Goal: Task Accomplishment & Management: Manage account settings

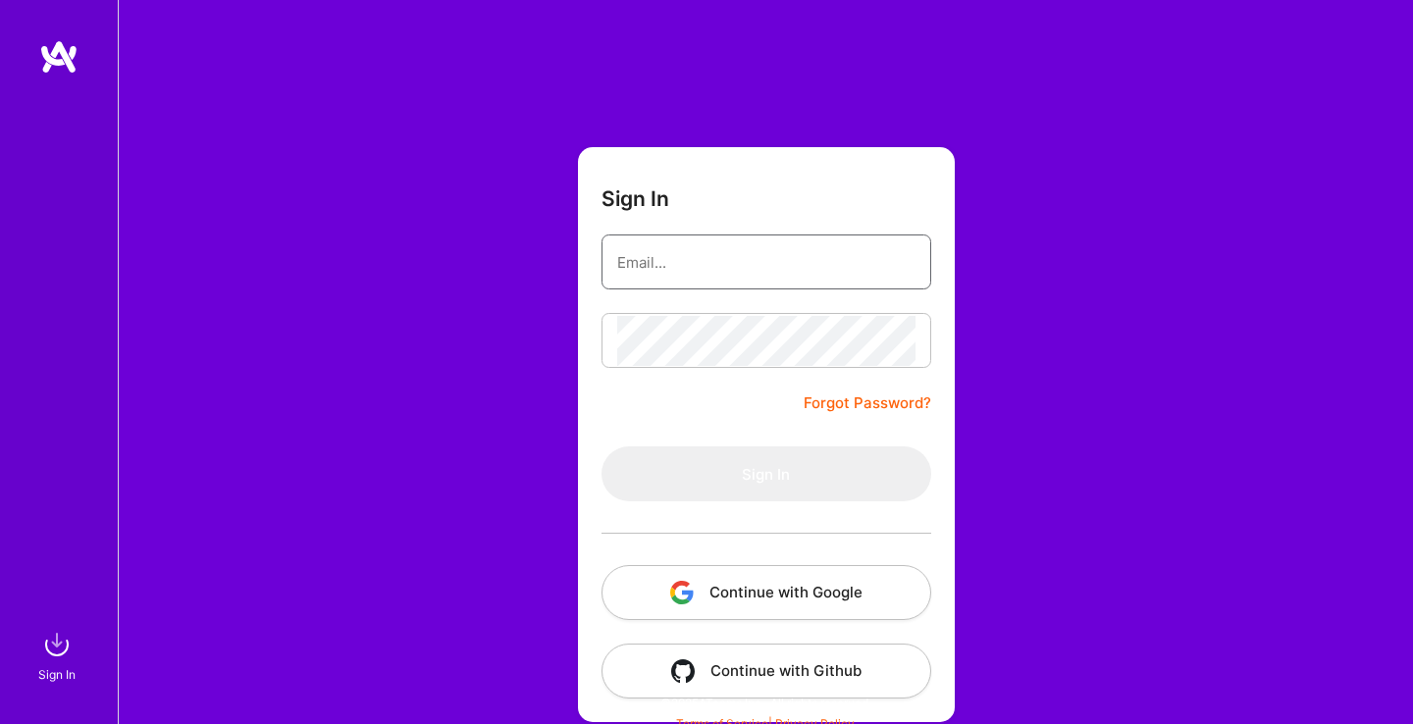
type input "[EMAIL_ADDRESS][DOMAIN_NAME]"
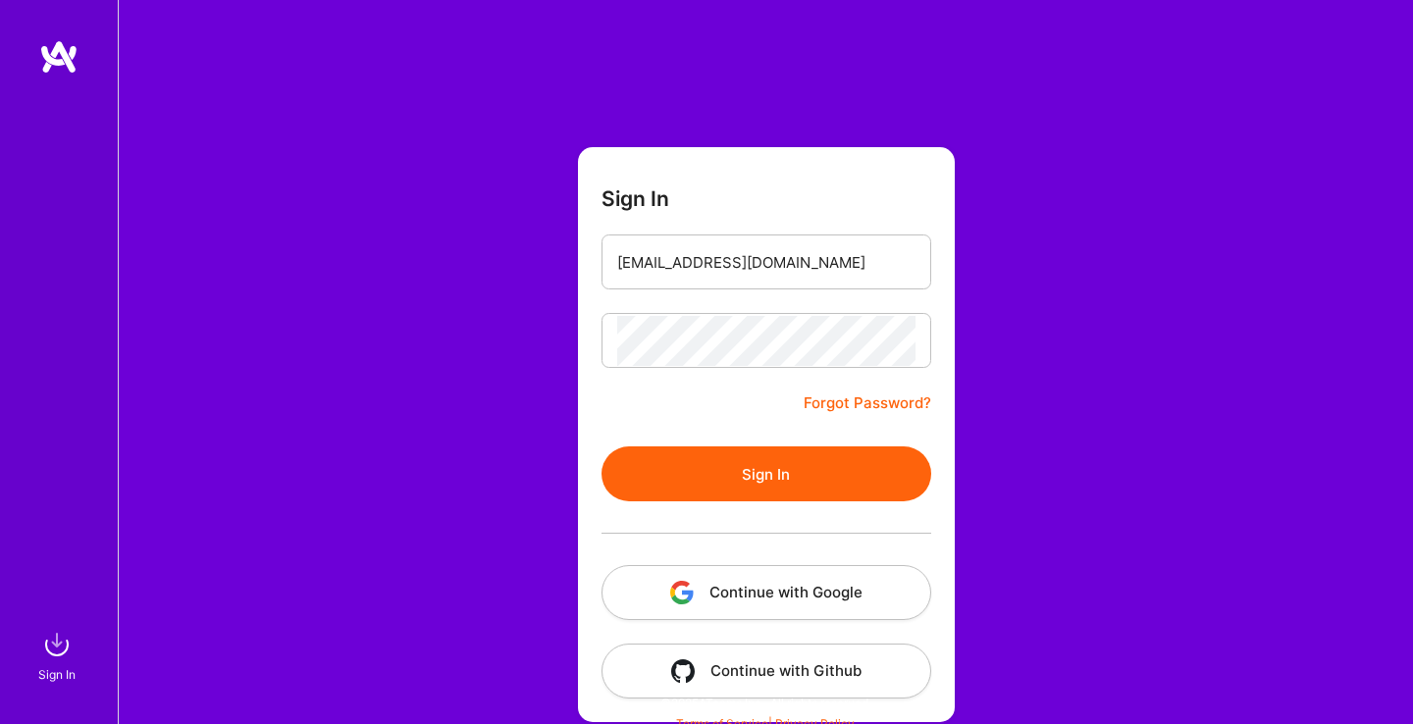
click at [721, 480] on button "Sign In" at bounding box center [766, 473] width 330 height 55
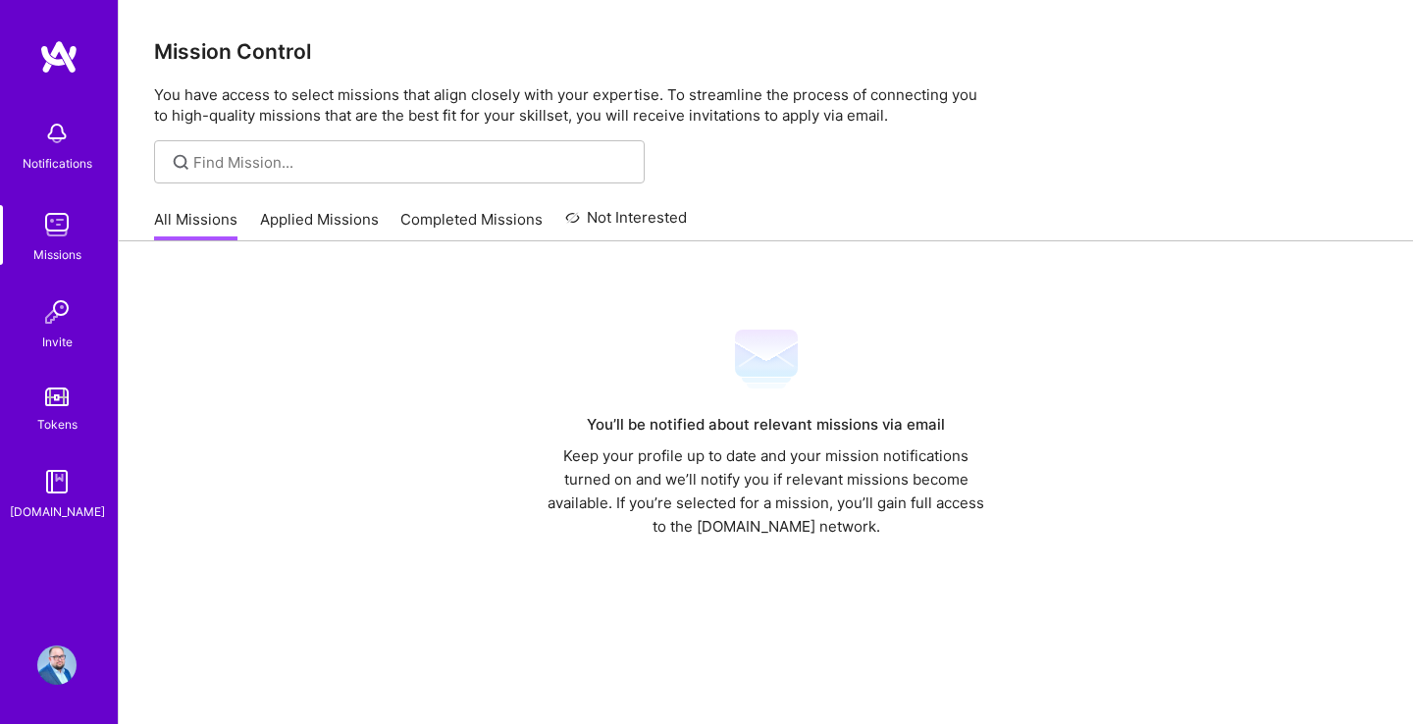
click at [55, 155] on div "Notifications" at bounding box center [58, 163] width 70 height 21
click at [69, 308] on img at bounding box center [56, 311] width 39 height 39
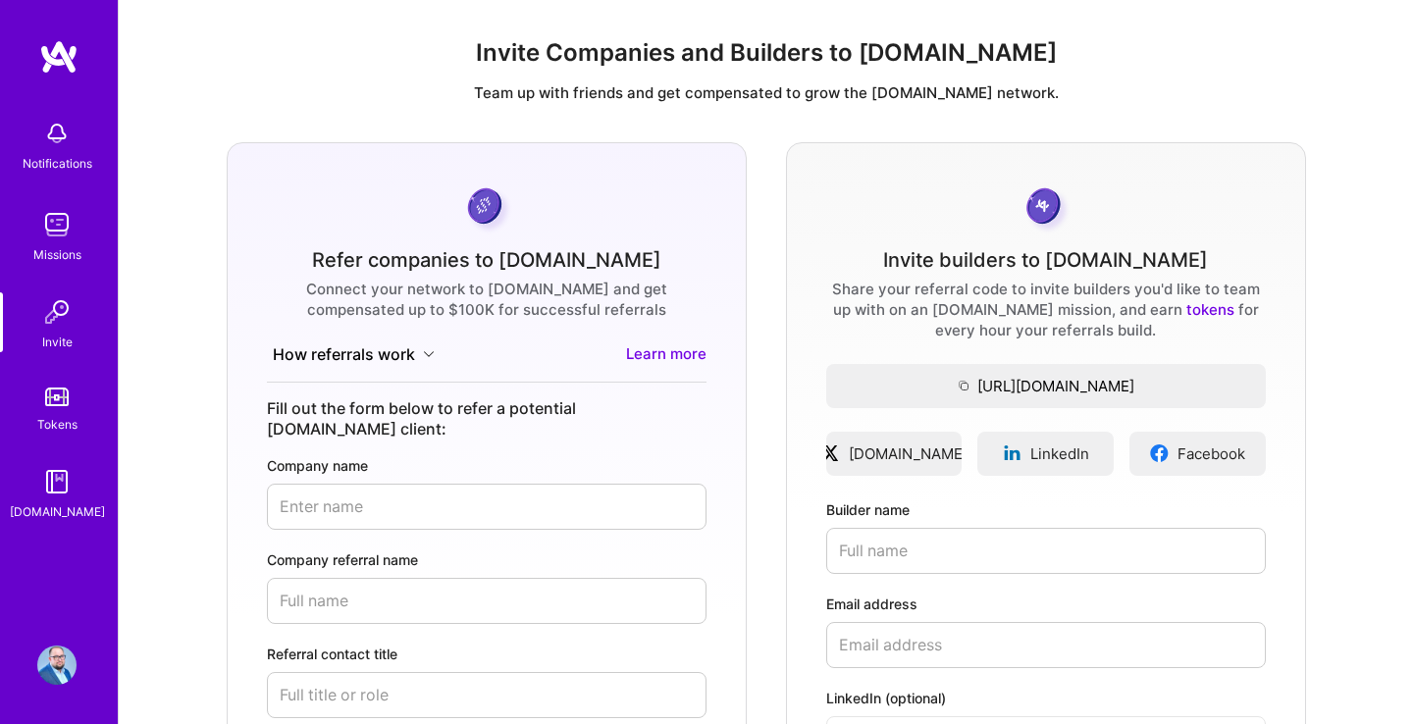
click at [68, 129] on img at bounding box center [56, 133] width 39 height 39
click at [56, 228] on img at bounding box center [56, 224] width 39 height 39
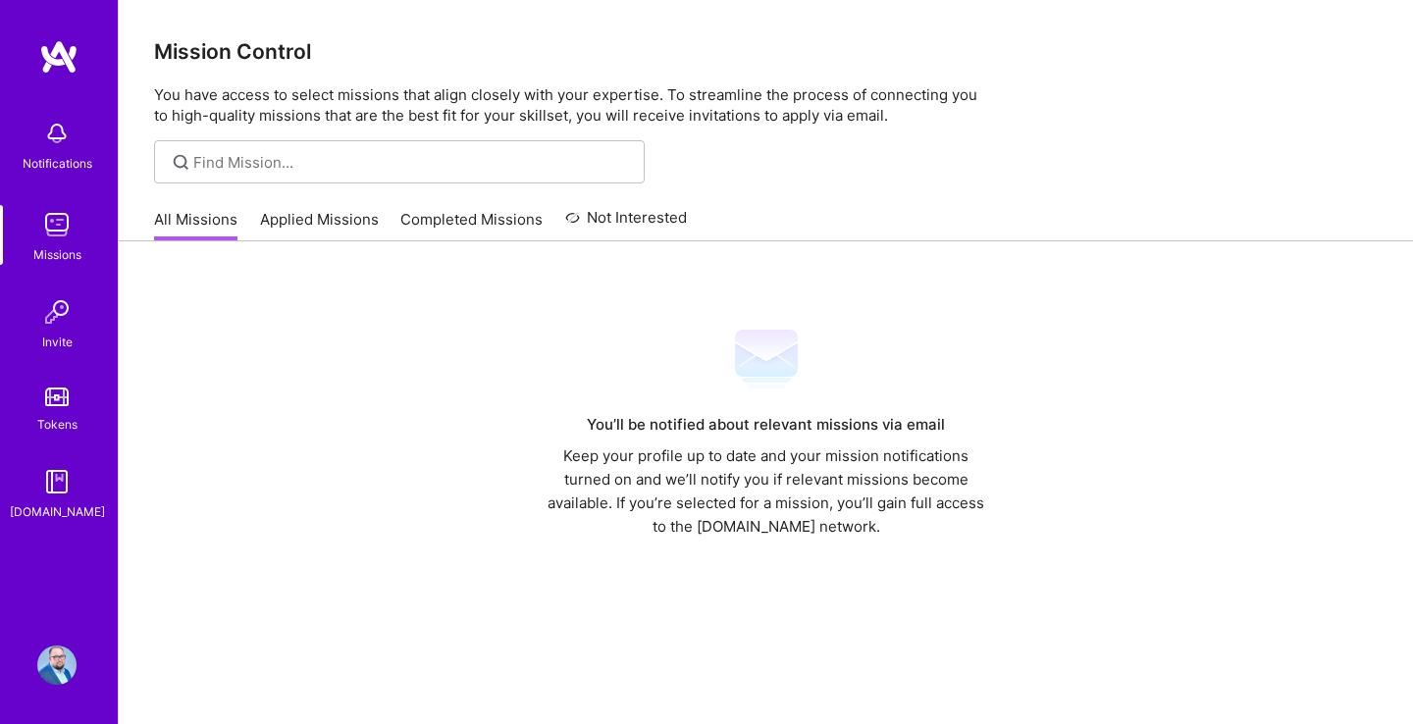
click at [56, 228] on img at bounding box center [56, 224] width 39 height 39
click at [302, 211] on link "Applied Missions" at bounding box center [319, 225] width 119 height 32
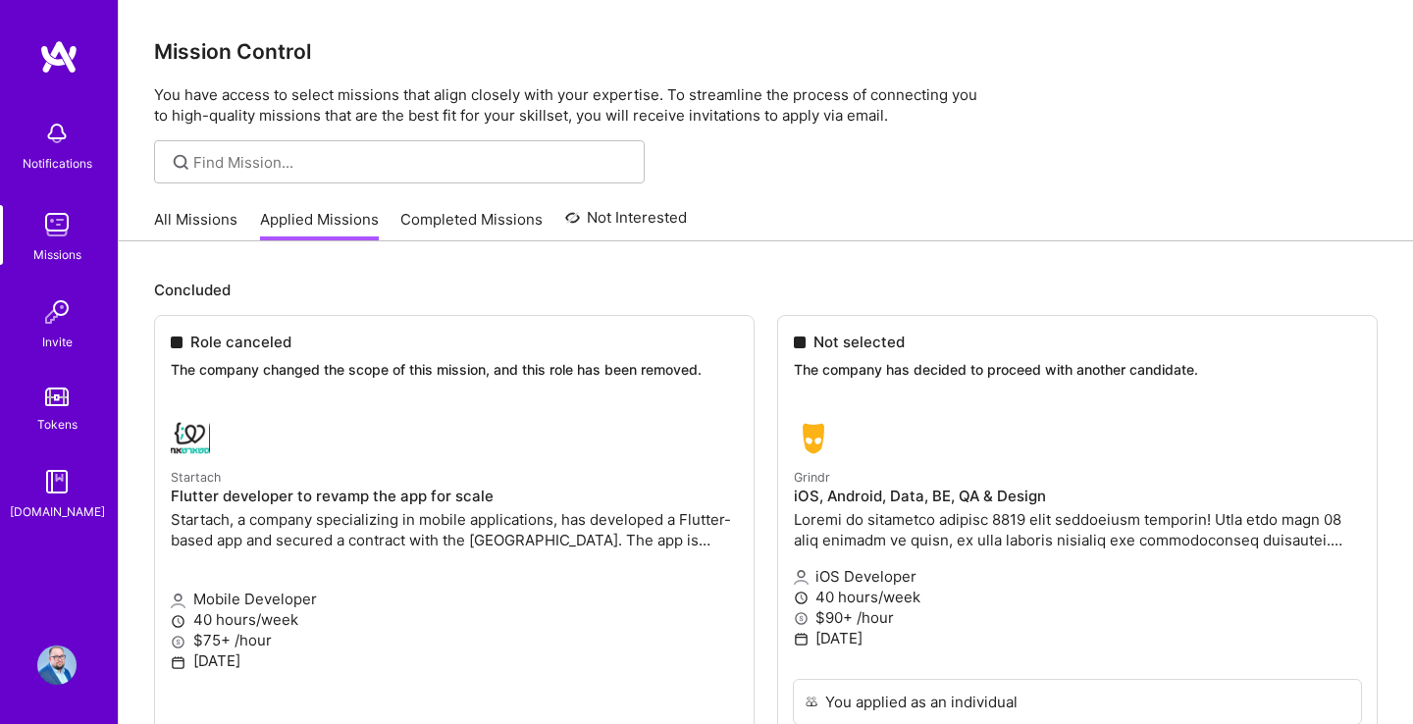
click at [514, 228] on link "Completed Missions" at bounding box center [471, 225] width 142 height 32
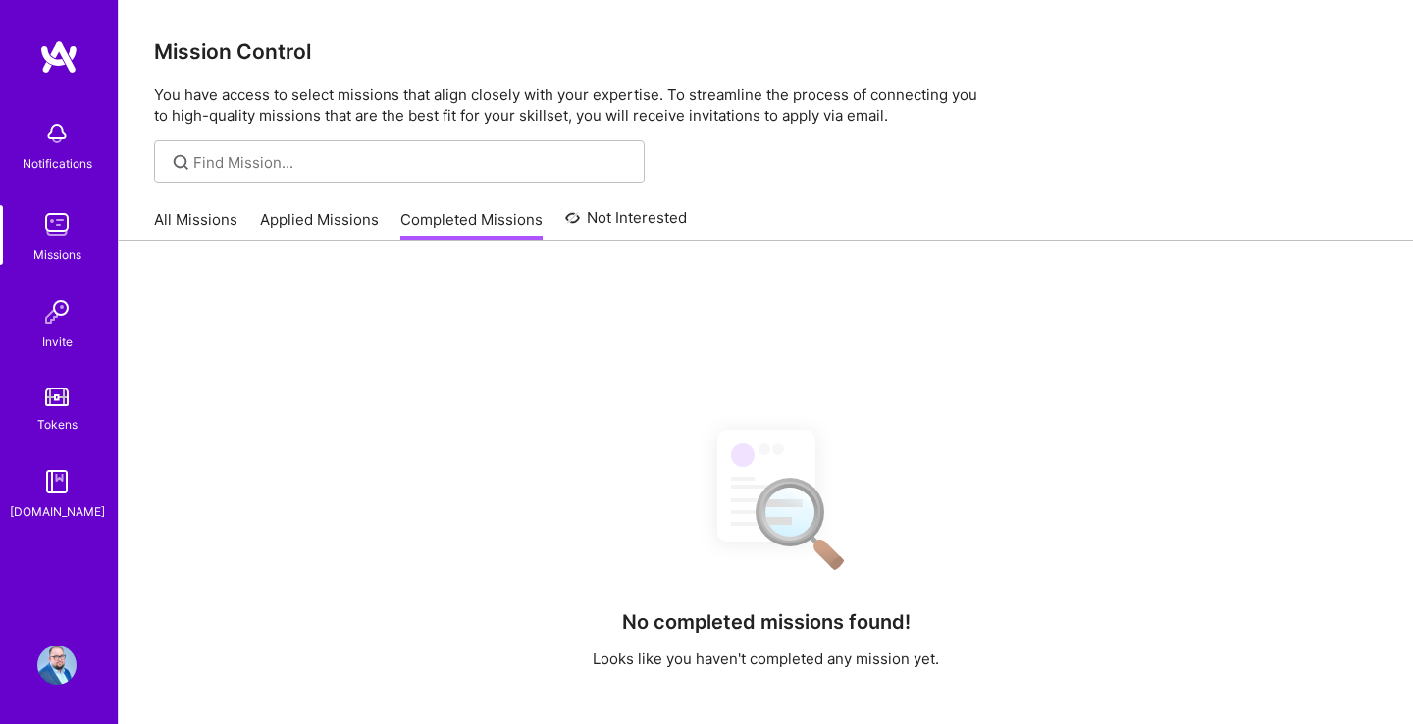
click at [638, 213] on link "Not Interested" at bounding box center [626, 223] width 123 height 35
click at [223, 213] on link "All Missions" at bounding box center [195, 225] width 83 height 32
